Goal: Communication & Community: Answer question/provide support

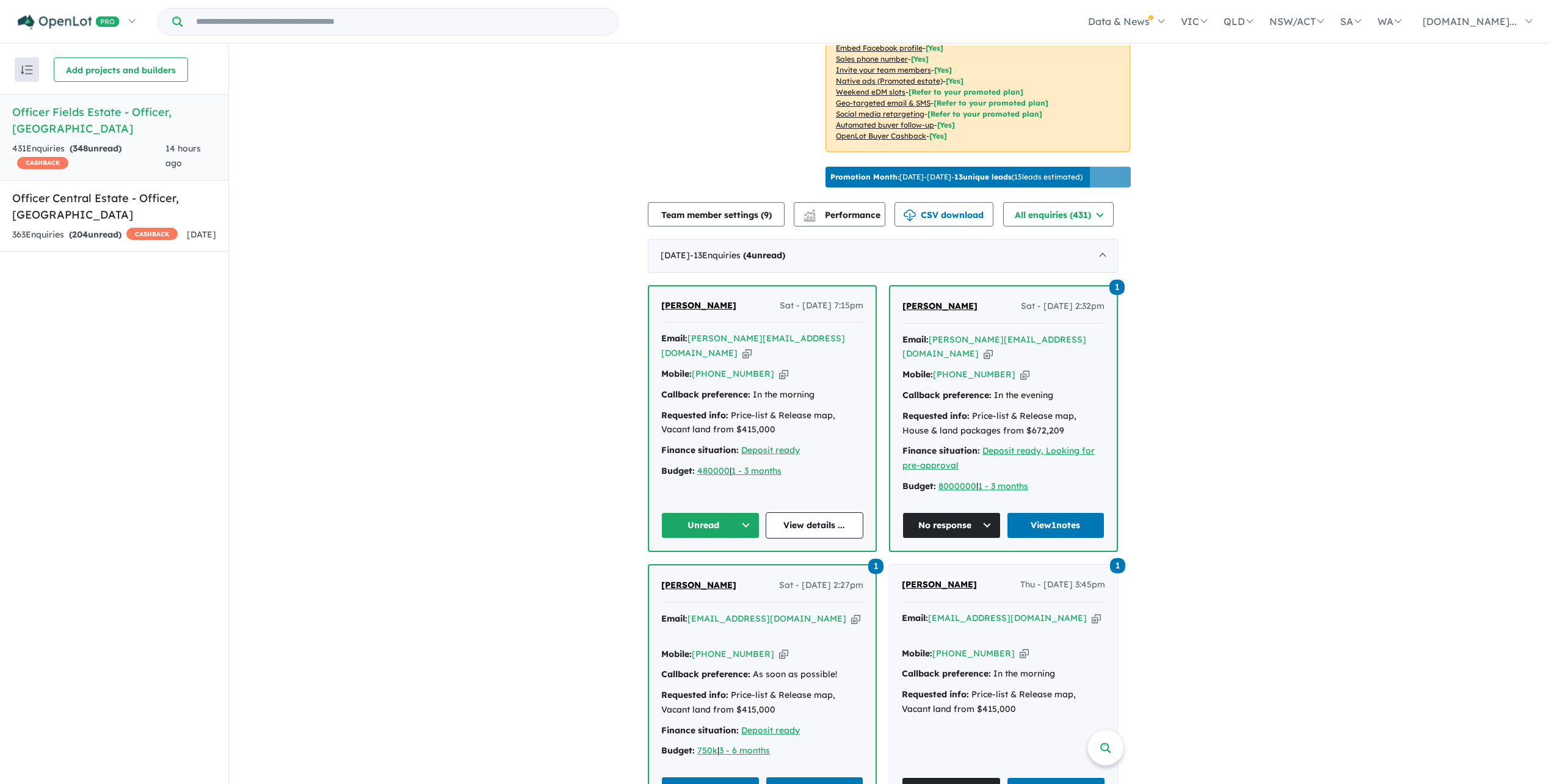
scroll to position [305, 0]
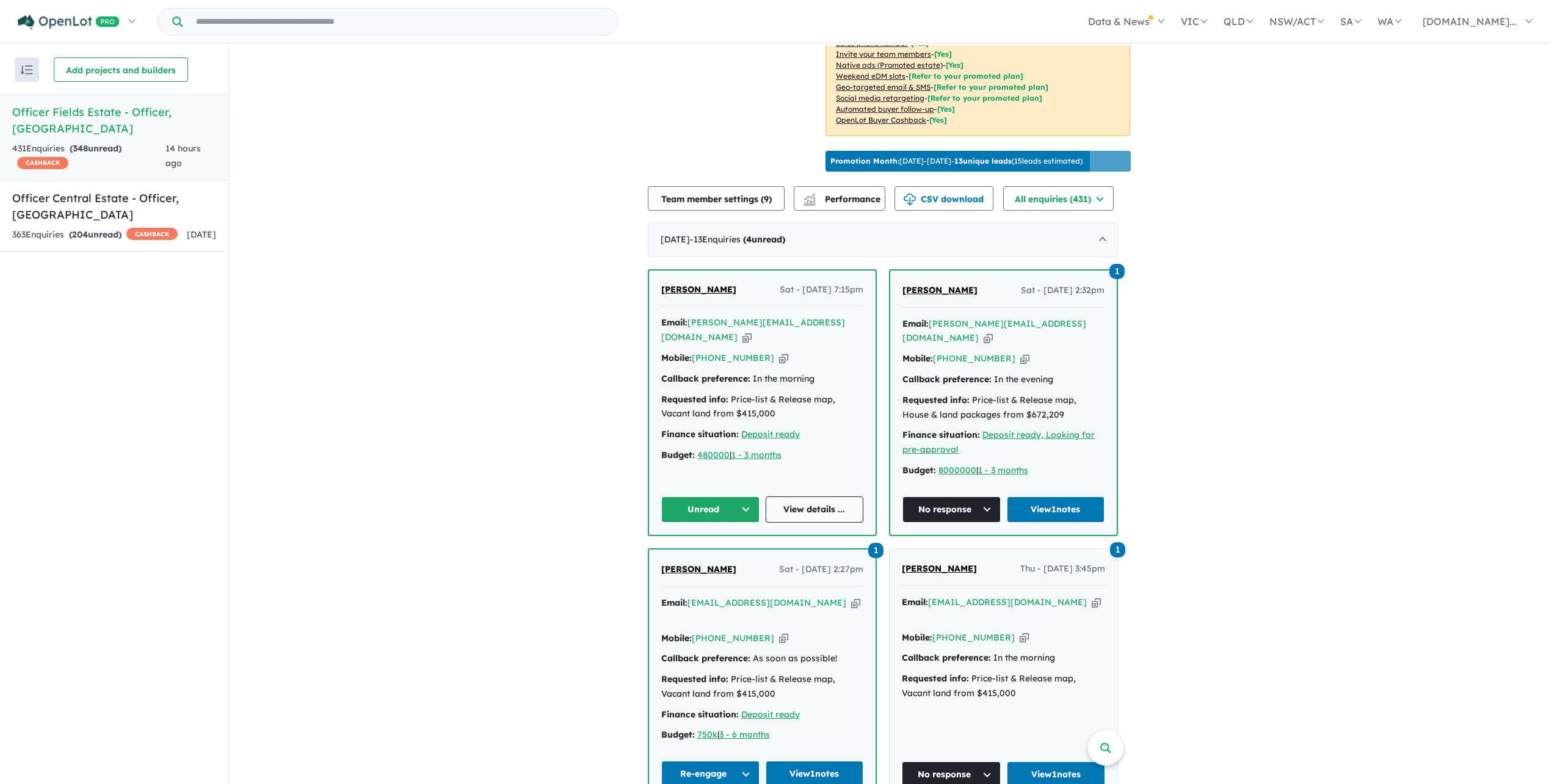
click at [794, 520] on link "View details ..." at bounding box center [815, 510] width 99 height 26
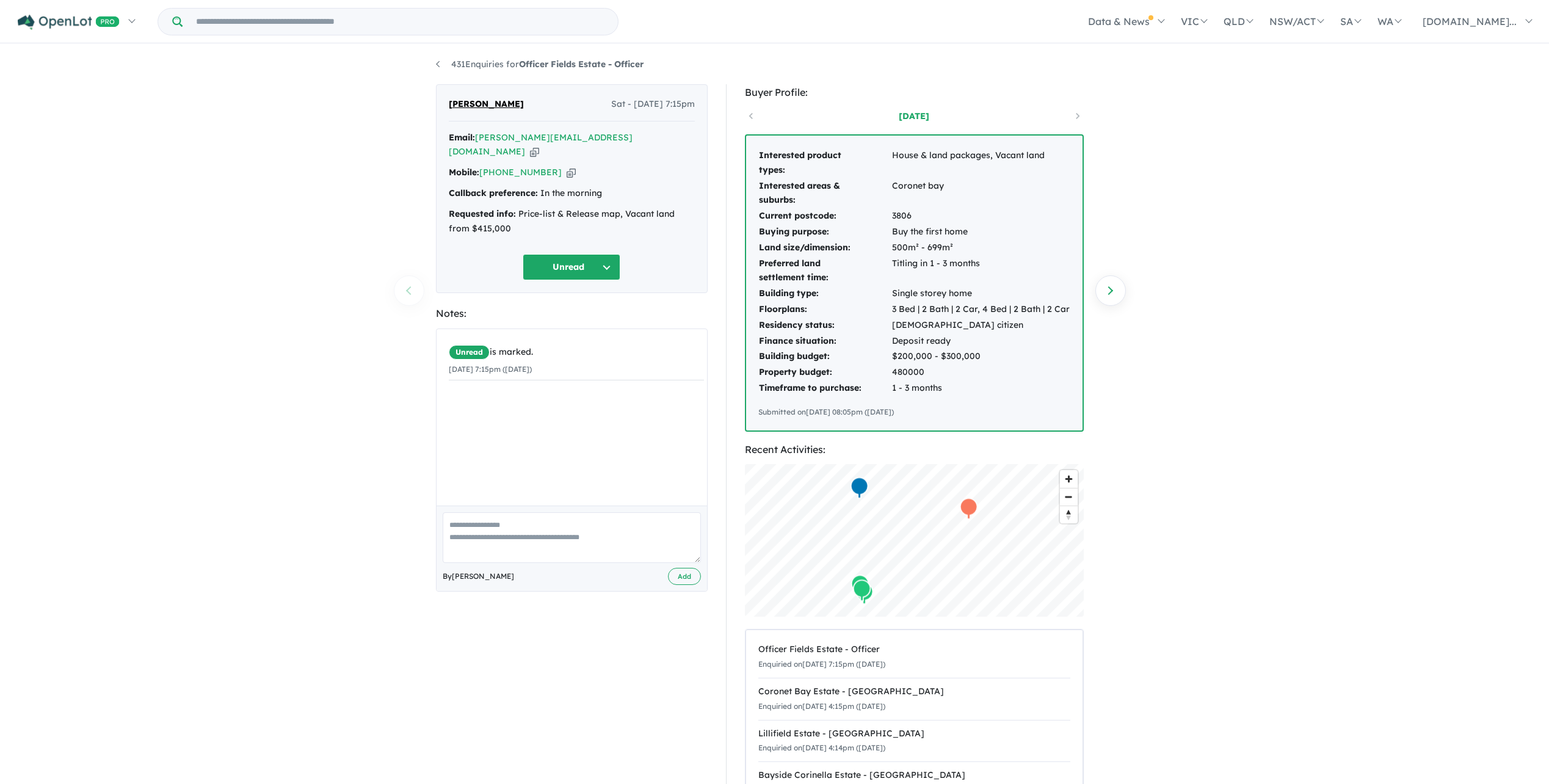
click at [606, 256] on button "Unread" at bounding box center [571, 267] width 98 height 26
click at [585, 619] on button "No response" at bounding box center [576, 632] width 106 height 27
drag, startPoint x: 522, startPoint y: 516, endPoint x: 514, endPoint y: 521, distance: 9.4
click at [514, 521] on textarea at bounding box center [572, 538] width 259 height 51
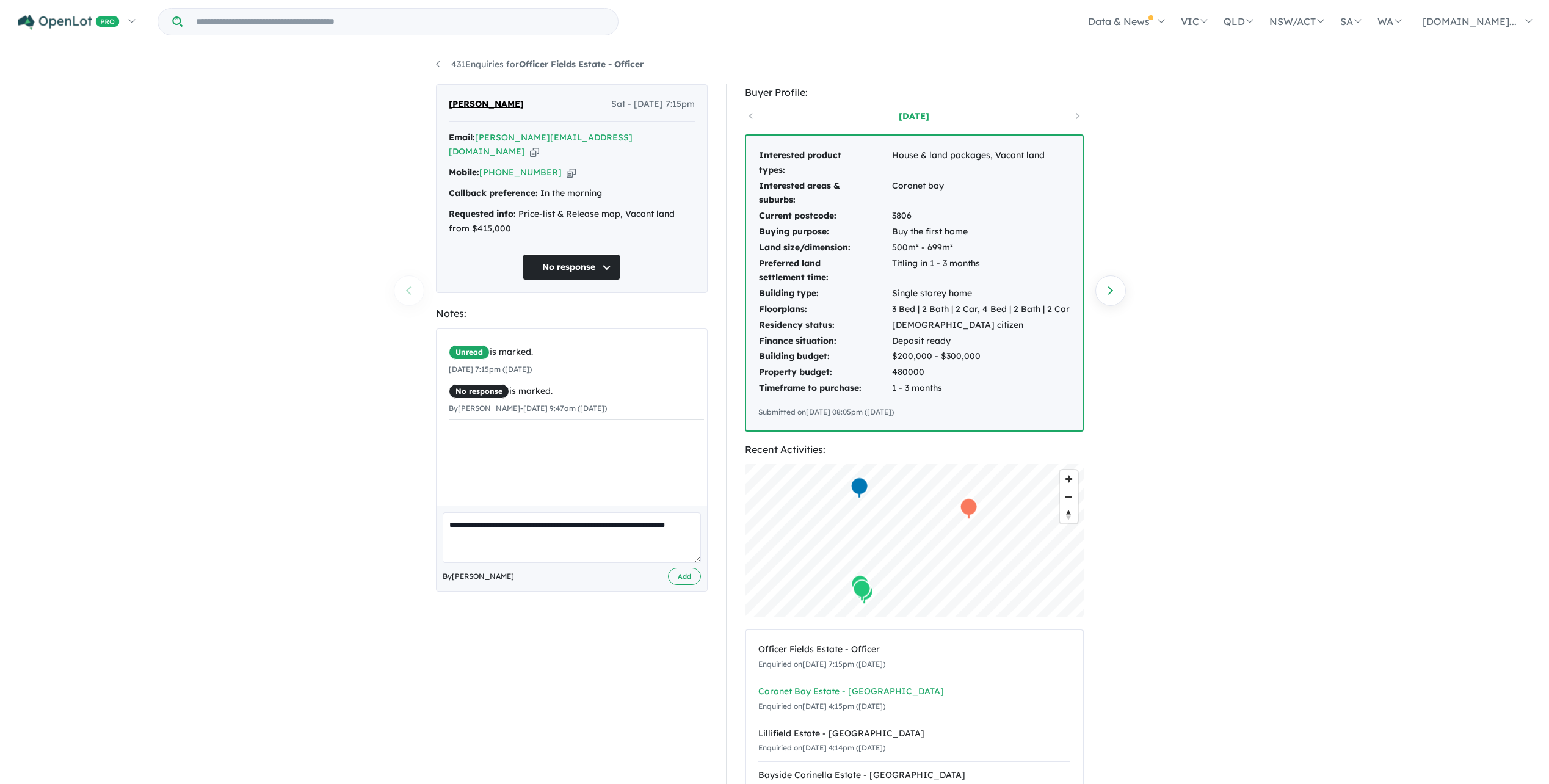
type textarea "**********"
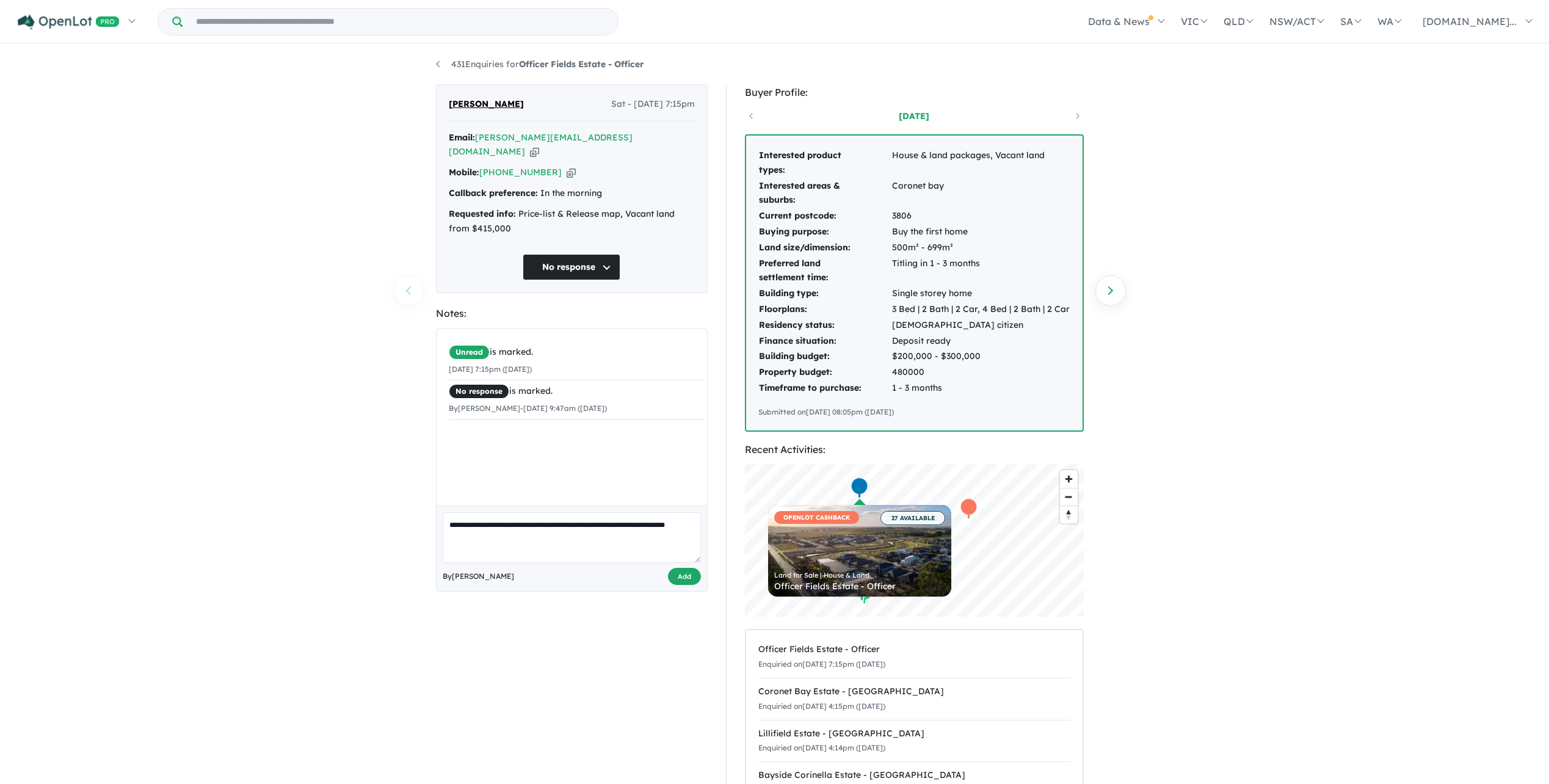
click at [678, 568] on button "Add" at bounding box center [684, 577] width 33 height 18
